Goal: Communication & Community: Share content

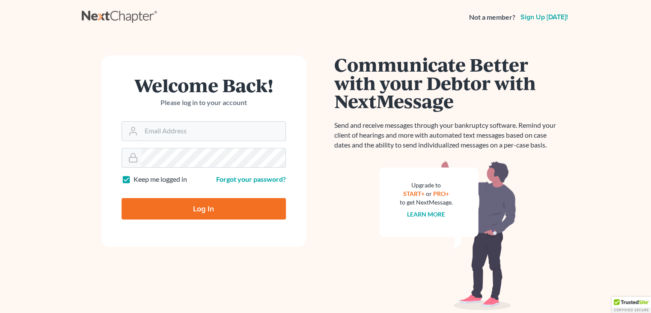
type input "[PERSON_NAME][EMAIL_ADDRESS][PERSON_NAME][DOMAIN_NAME]"
click at [236, 206] on input "Log In" at bounding box center [204, 208] width 164 height 21
type input "Thinking..."
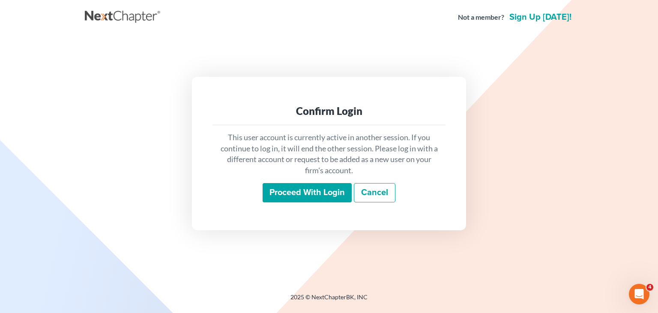
click at [289, 189] on input "Proceed with login" at bounding box center [307, 193] width 89 height 20
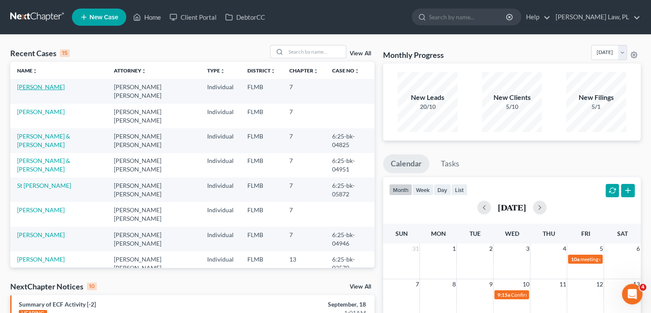
click at [33, 87] on link "[PERSON_NAME]" at bounding box center [41, 86] width 48 height 7
select select "4"
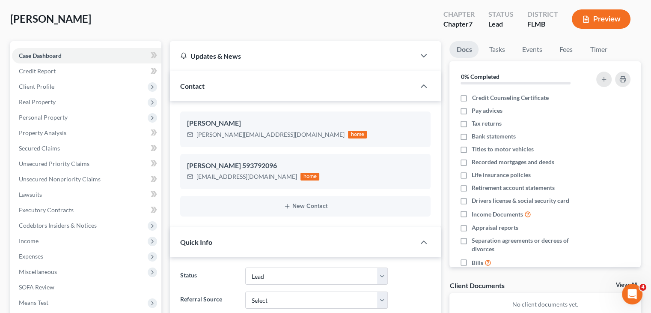
scroll to position [45, 0]
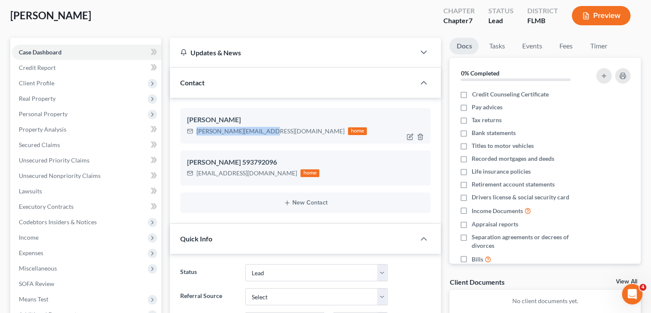
drag, startPoint x: 195, startPoint y: 130, endPoint x: 263, endPoint y: 132, distance: 67.3
click at [263, 132] on div "[PERSON_NAME][EMAIL_ADDRESS][DOMAIN_NAME] home" at bounding box center [277, 130] width 180 height 11
copy div "[PERSON_NAME][EMAIL_ADDRESS][DOMAIN_NAME]"
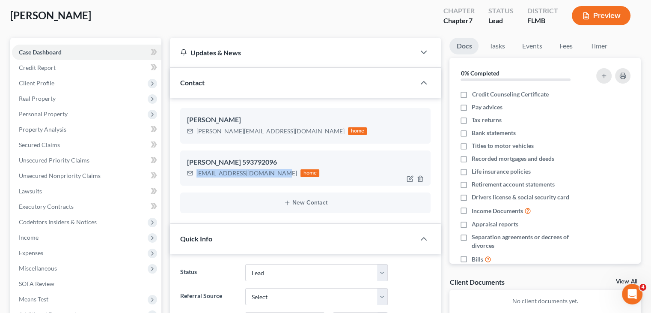
drag, startPoint x: 193, startPoint y: 174, endPoint x: 269, endPoint y: 180, distance: 76.5
click at [269, 180] on div "[PERSON_NAME] 593792096 [EMAIL_ADDRESS][DOMAIN_NAME] home" at bounding box center [305, 167] width 251 height 35
copy div "[EMAIL_ADDRESS][DOMAIN_NAME]"
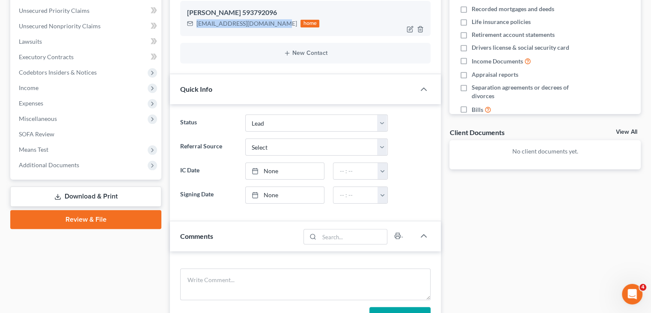
scroll to position [188, 0]
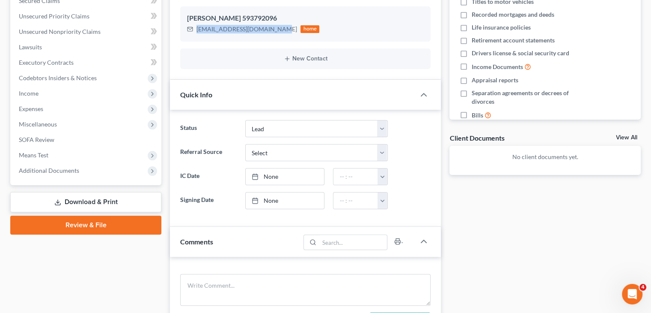
copy div "[EMAIL_ADDRESS][DOMAIN_NAME]"
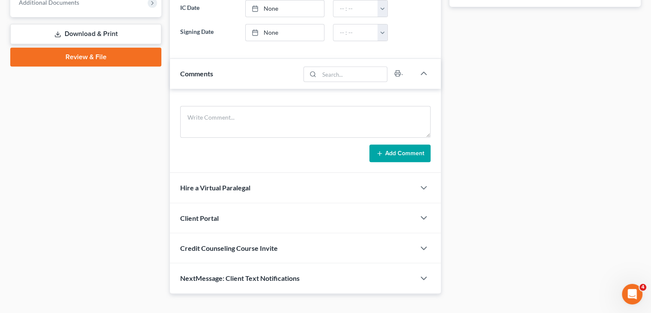
scroll to position [358, 0]
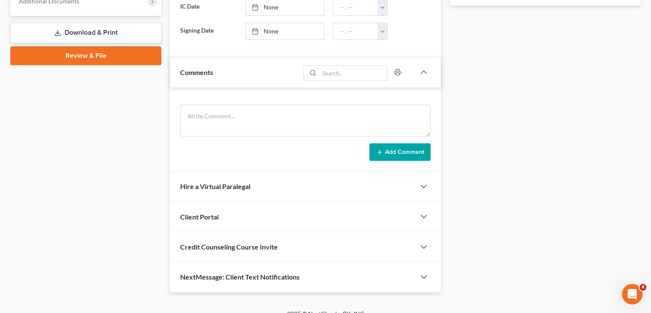
click at [240, 221] on div "Client Portal" at bounding box center [292, 217] width 245 height 30
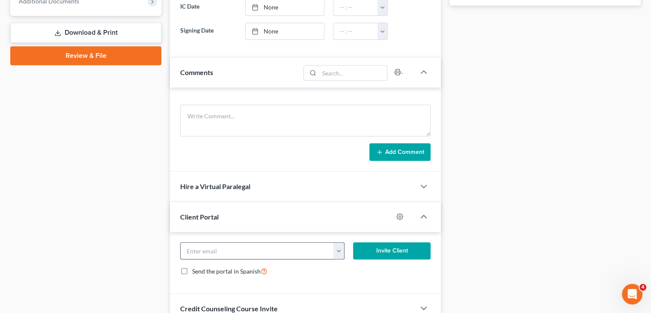
scroll to position [429, 0]
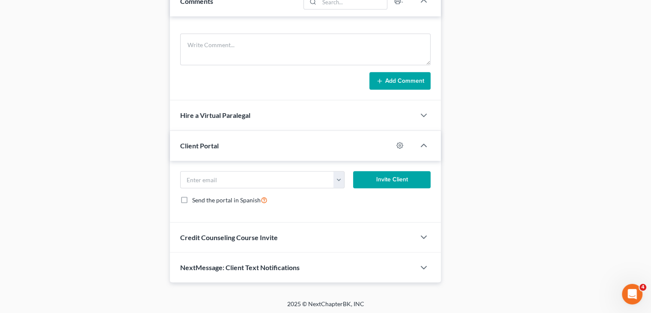
click at [227, 242] on div "Credit Counseling Course Invite" at bounding box center [292, 237] width 245 height 30
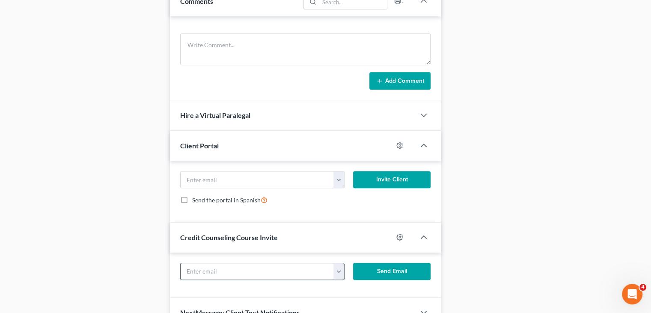
click at [218, 266] on input "text" at bounding box center [257, 271] width 153 height 16
paste input "detailingcorrect@gmail.com"
type input "detailingcorrect@gmail.com"
click at [382, 269] on button "Send Email" at bounding box center [392, 271] width 78 height 17
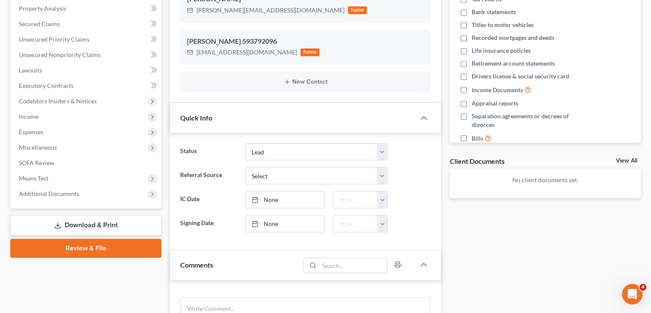
scroll to position [0, 0]
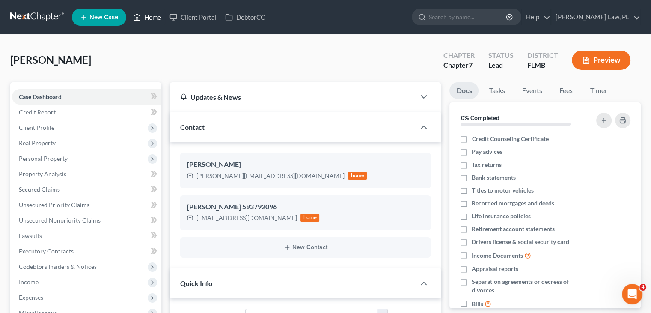
click at [137, 15] on icon at bounding box center [137, 17] width 8 height 10
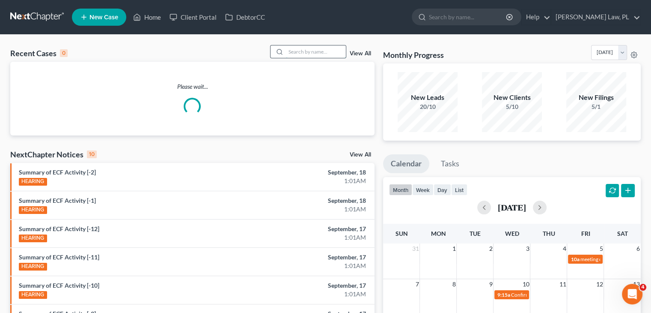
click at [321, 56] on input "search" at bounding box center [316, 51] width 60 height 12
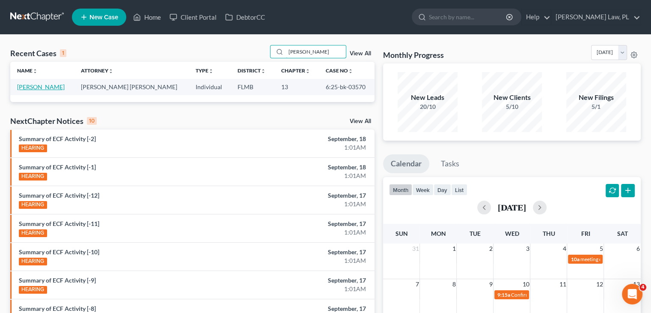
type input "danny"
click at [53, 87] on link "Coleman, Danny" at bounding box center [41, 86] width 48 height 7
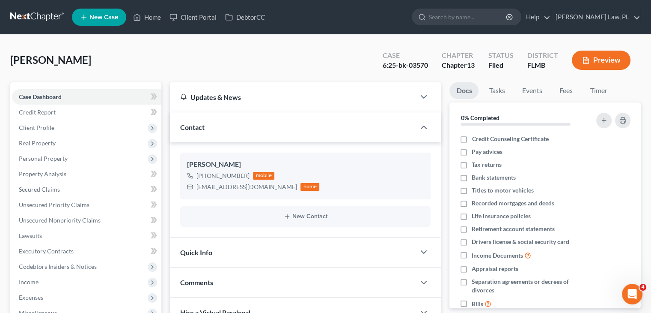
scroll to position [45, 0]
